Goal: Find specific page/section: Find specific page/section

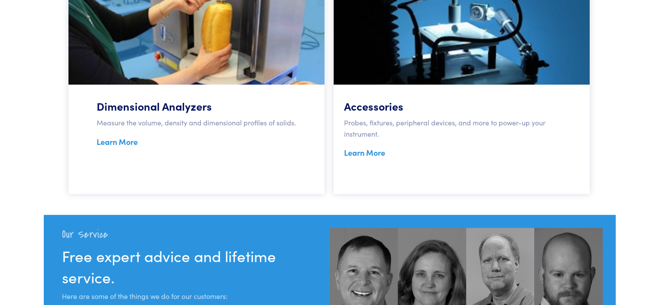
scroll to position [939, 0]
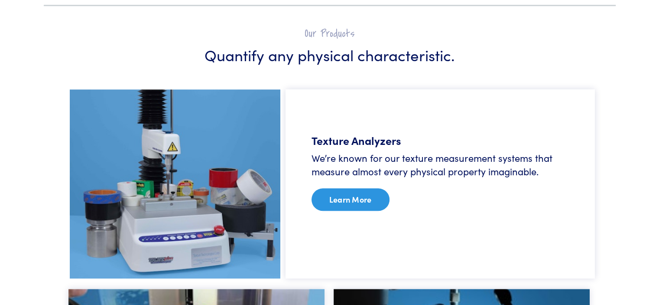
drag, startPoint x: 659, startPoint y: 33, endPoint x: 664, endPoint y: 93, distance: 60.0
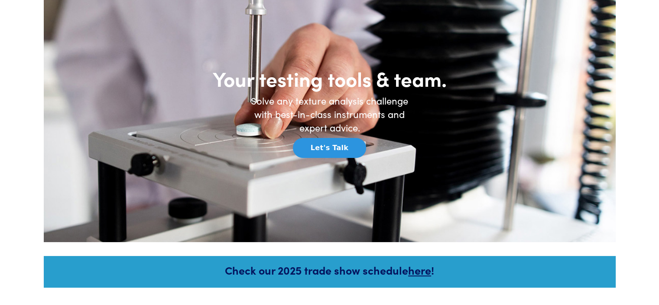
scroll to position [0, 0]
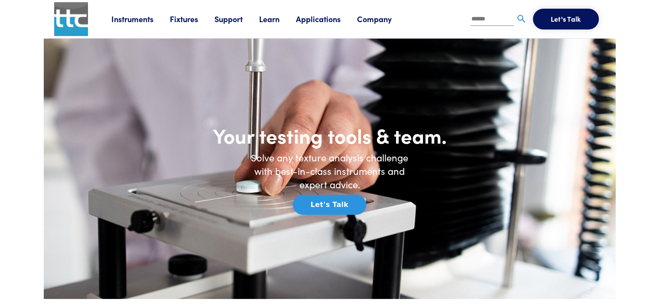
click at [191, 16] on link "Fixtures" at bounding box center [192, 18] width 45 height 11
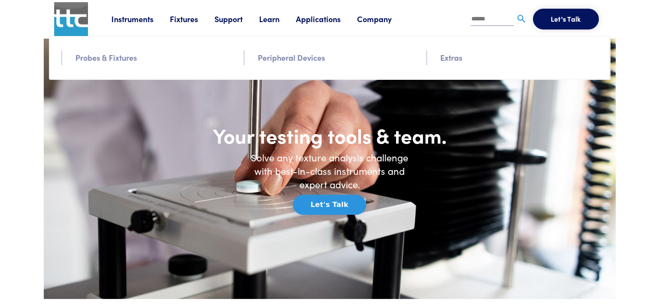
click at [115, 58] on link "Probes & Fixtures" at bounding box center [106, 57] width 62 height 13
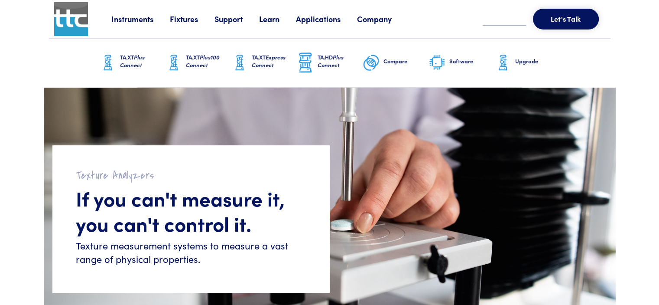
click at [182, 21] on link "Fixtures" at bounding box center [192, 18] width 45 height 11
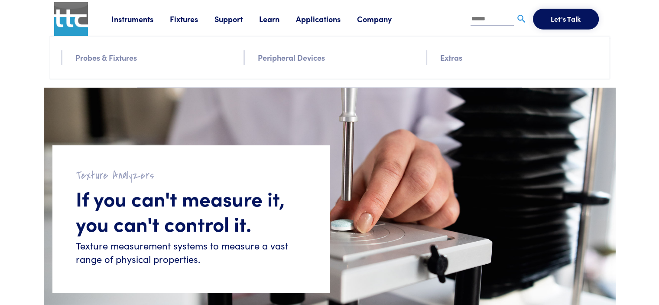
click at [301, 61] on link "Peripheral Devices" at bounding box center [291, 57] width 67 height 13
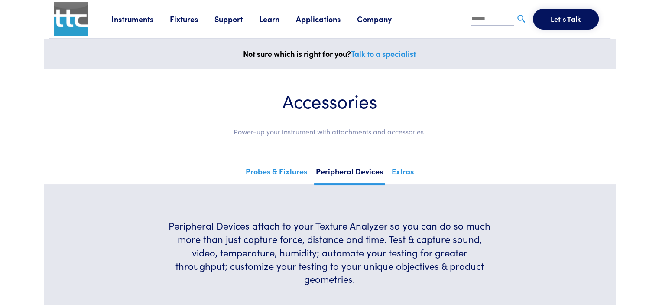
drag, startPoint x: 662, startPoint y: 49, endPoint x: 657, endPoint y: 26, distance: 24.3
click at [281, 168] on link "Probes & Fixtures" at bounding box center [276, 174] width 65 height 21
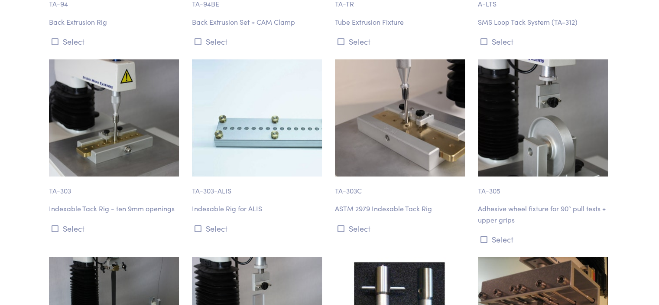
scroll to position [5844, 0]
